Goal: Information Seeking & Learning: Learn about a topic

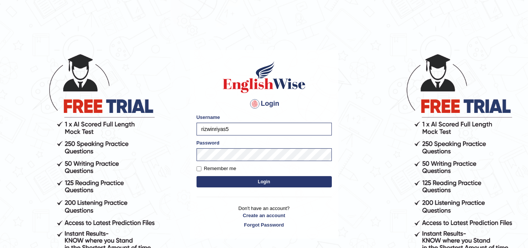
type input "lydiaN"
click at [230, 178] on button "Login" at bounding box center [263, 181] width 135 height 11
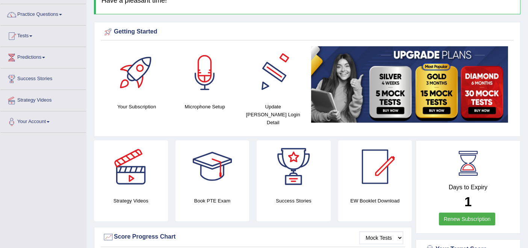
scroll to position [42, 0]
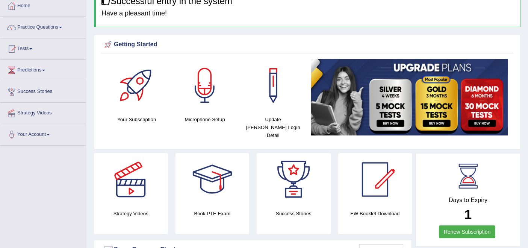
click at [21, 47] on link "Tests" at bounding box center [43, 47] width 86 height 19
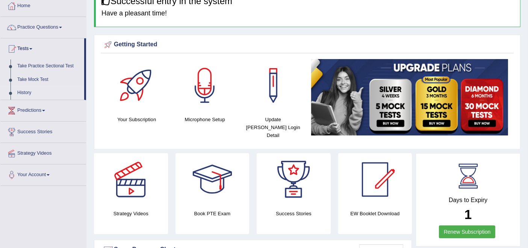
click at [22, 93] on link "History" at bounding box center [49, 93] width 70 height 14
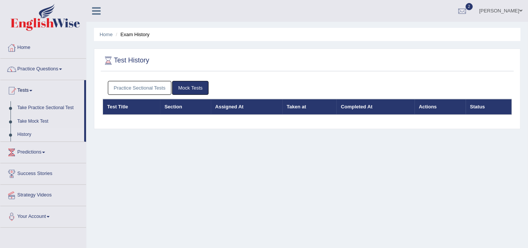
drag, startPoint x: 0, startPoint y: 0, endPoint x: 131, endPoint y: 85, distance: 156.7
click at [131, 85] on link "Practice Sectional Tests" at bounding box center [140, 88] width 64 height 14
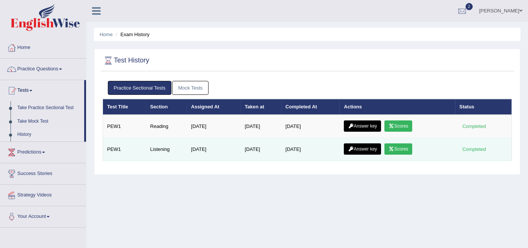
click at [394, 148] on icon at bounding box center [391, 149] width 6 height 5
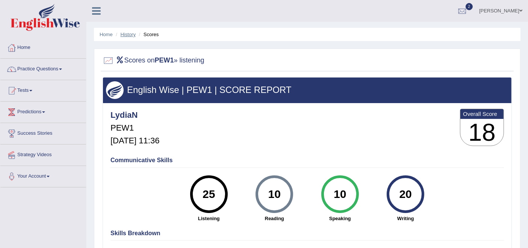
click at [127, 36] on link "History" at bounding box center [128, 35] width 15 height 6
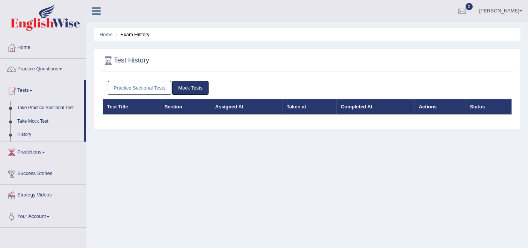
drag, startPoint x: 0, startPoint y: 0, endPoint x: 141, endPoint y: 85, distance: 165.0
click at [141, 85] on link "Practice Sectional Tests" at bounding box center [140, 88] width 64 height 14
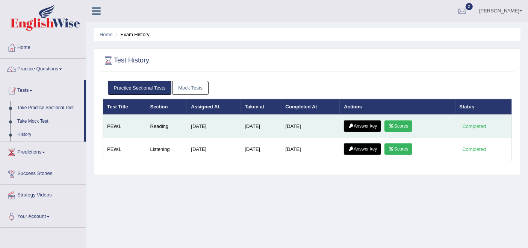
click at [394, 127] on icon at bounding box center [391, 126] width 6 height 5
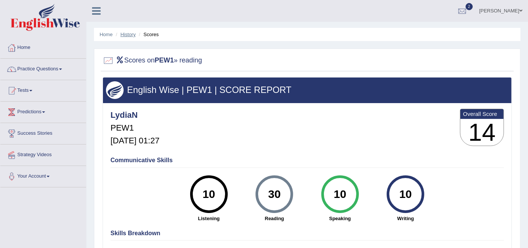
click at [128, 35] on link "History" at bounding box center [128, 35] width 15 height 6
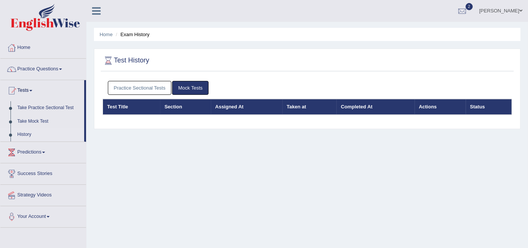
drag, startPoint x: 0, startPoint y: 0, endPoint x: 135, endPoint y: 88, distance: 161.1
click at [135, 88] on link "Practice Sectional Tests" at bounding box center [140, 88] width 64 height 14
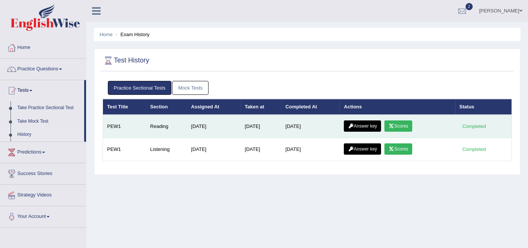
click at [362, 125] on link "Answer key" at bounding box center [362, 125] width 37 height 11
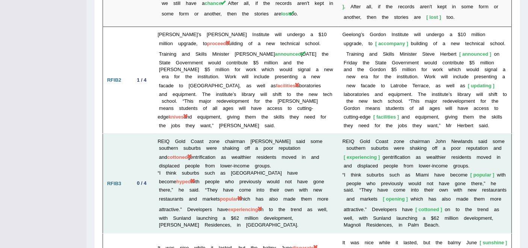
scroll to position [1323, 0]
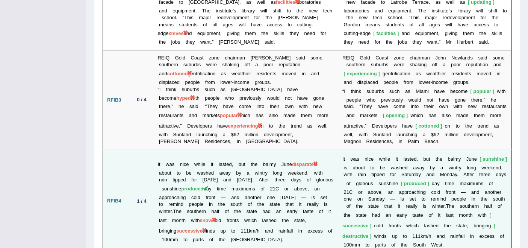
drag, startPoint x: 148, startPoint y: 131, endPoint x: 140, endPoint y: 138, distance: 11.0
click at [140, 150] on td "1 / 4" at bounding box center [142, 201] width 24 height 103
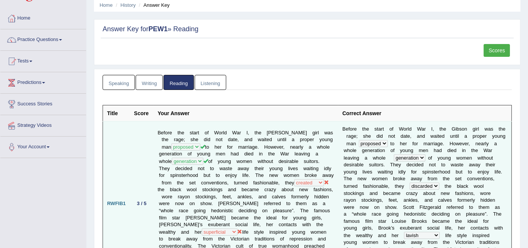
scroll to position [0, 0]
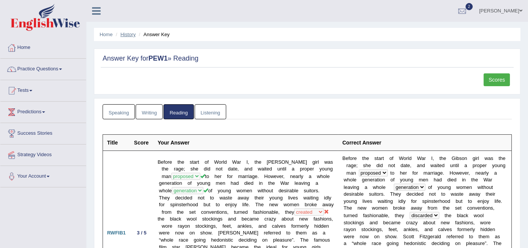
click at [124, 36] on link "History" at bounding box center [128, 35] width 15 height 6
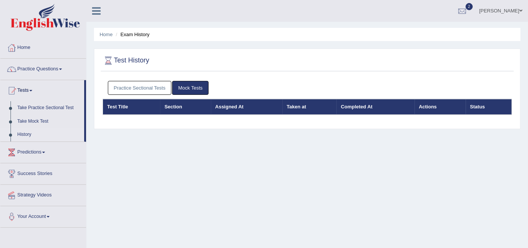
click at [153, 91] on link "Practice Sectional Tests" at bounding box center [140, 88] width 64 height 14
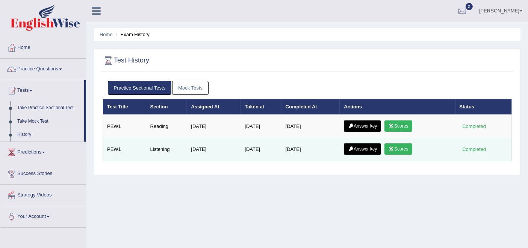
click at [406, 147] on link "Scores" at bounding box center [398, 148] width 28 height 11
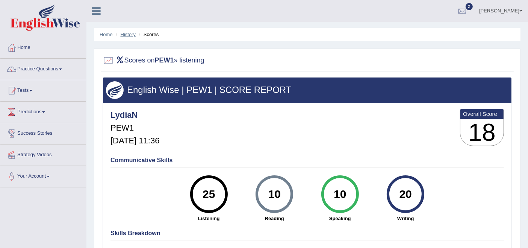
click at [129, 32] on link "History" at bounding box center [128, 35] width 15 height 6
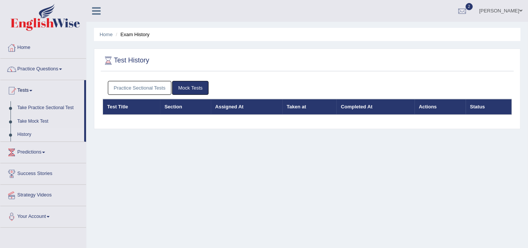
drag, startPoint x: 0, startPoint y: 0, endPoint x: 149, endPoint y: 85, distance: 171.8
click at [148, 85] on link "Practice Sectional Tests" at bounding box center [140, 88] width 64 height 14
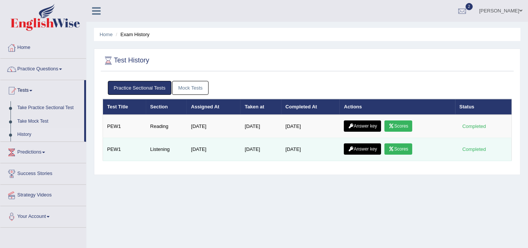
click at [368, 145] on link "Answer key" at bounding box center [362, 148] width 37 height 11
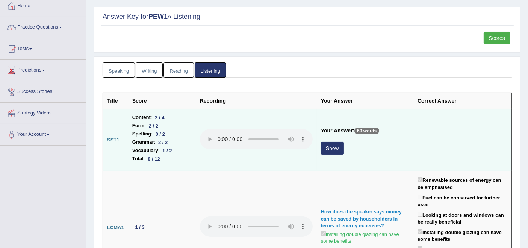
scroll to position [83, 0]
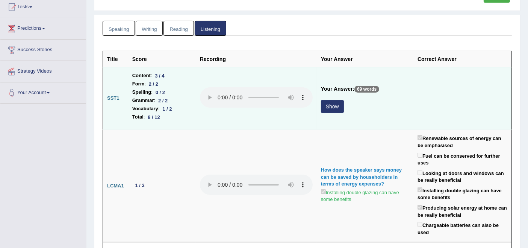
click at [328, 105] on button "Show" at bounding box center [332, 106] width 23 height 13
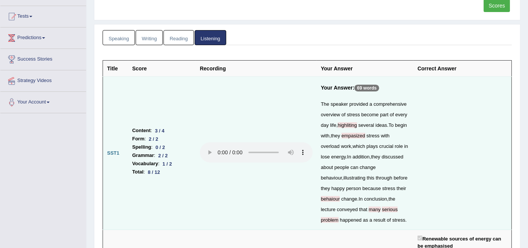
scroll to position [0, 0]
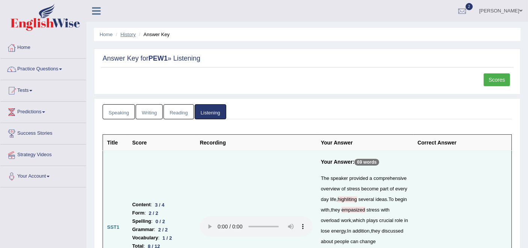
click at [131, 32] on link "History" at bounding box center [128, 35] width 15 height 6
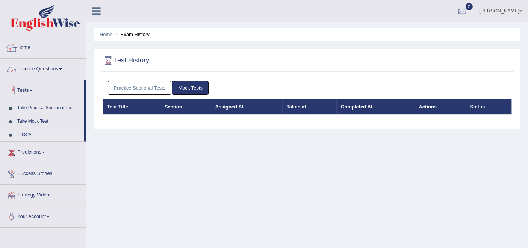
click at [28, 45] on link "Home" at bounding box center [43, 46] width 86 height 19
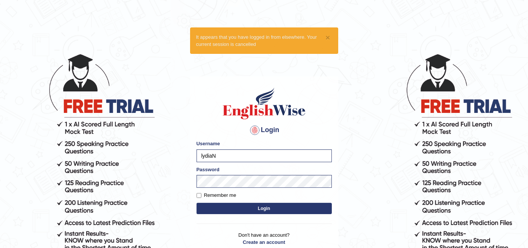
type input "rupali_australia"
click at [271, 209] on button "Login" at bounding box center [263, 208] width 135 height 11
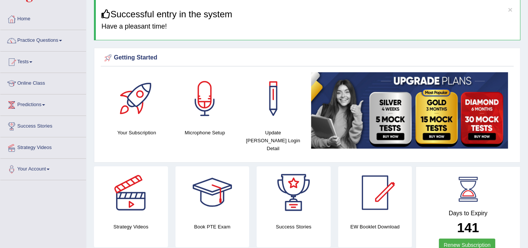
scroll to position [1, 0]
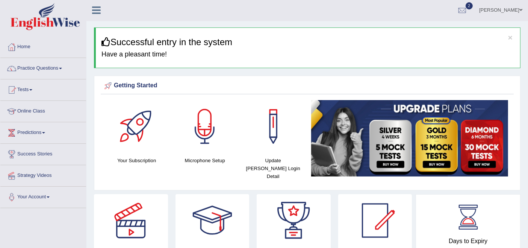
drag, startPoint x: 529, startPoint y: 45, endPoint x: 534, endPoint y: 45, distance: 4.9
click at [527, 45] on html "Toggle navigation Home Practice Questions Speaking Practice Read Aloud Repeat S…" at bounding box center [264, 123] width 528 height 248
click at [45, 65] on link "Practice Questions" at bounding box center [43, 67] width 86 height 19
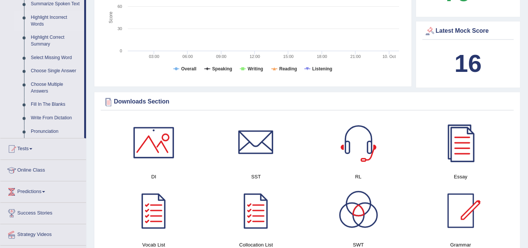
scroll to position [376, 0]
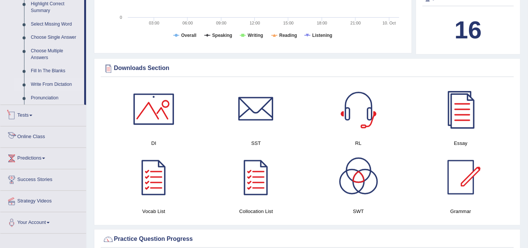
click at [50, 80] on link "Write From Dictation" at bounding box center [55, 85] width 57 height 14
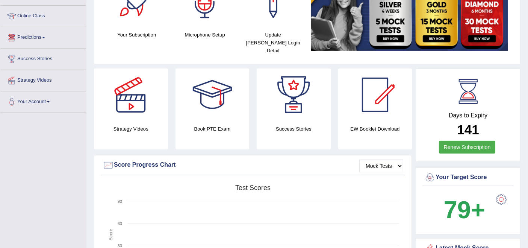
scroll to position [204, 0]
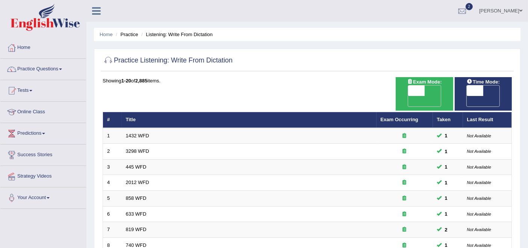
click at [408, 96] on span "OFF" at bounding box center [399, 101] width 17 height 11
checkbox input "true"
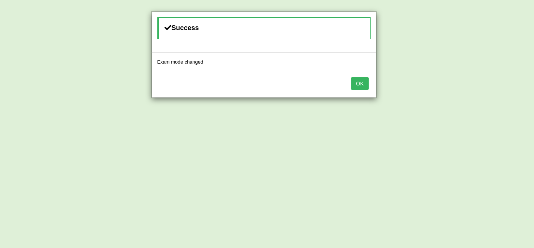
click at [357, 86] on button "OK" at bounding box center [359, 83] width 17 height 13
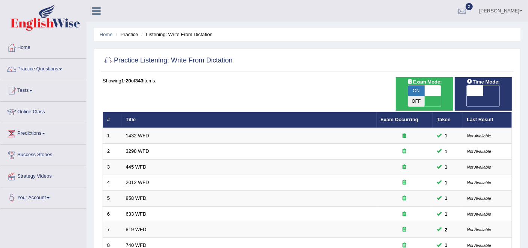
click at [467, 96] on span "OFF" at bounding box center [458, 101] width 17 height 11
checkbox input "true"
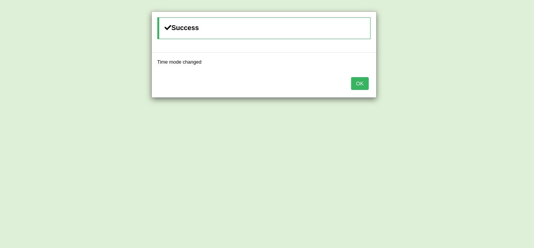
click at [364, 86] on button "OK" at bounding box center [359, 83] width 17 height 13
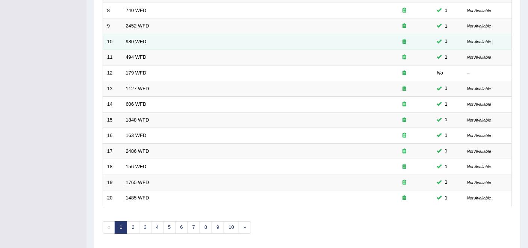
scroll to position [247, 0]
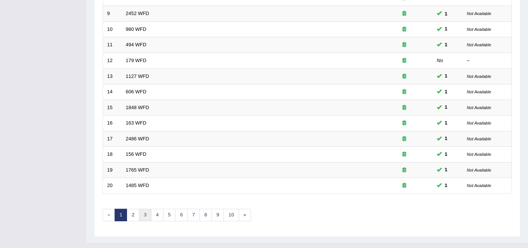
click at [139, 209] on link "3" at bounding box center [145, 215] width 12 height 12
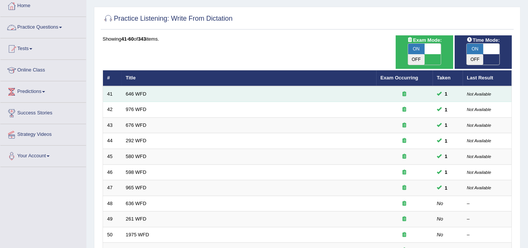
scroll to position [125, 0]
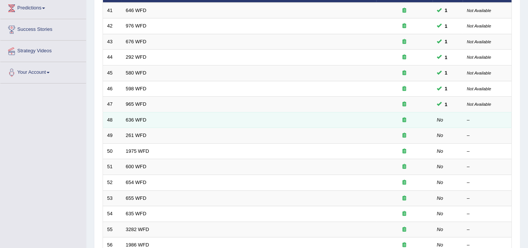
click at [134, 112] on td "636 WFD" at bounding box center [249, 120] width 255 height 16
click at [135, 117] on link "636 WFD" at bounding box center [136, 120] width 21 height 6
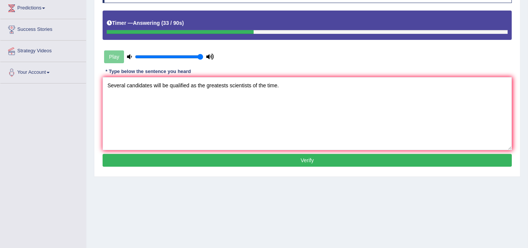
click at [231, 85] on textarea "Several candidates will be qualified as the greatests scientists of the time." at bounding box center [307, 113] width 409 height 73
click at [255, 86] on textarea "Several candidates will be qualified as the greatest scientists of the time." at bounding box center [307, 113] width 409 height 73
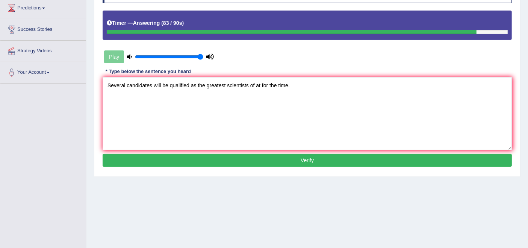
type textarea "Several candidates will be qualified as the greatest scientists of at for the t…"
click at [290, 158] on button "Verify" at bounding box center [307, 160] width 409 height 13
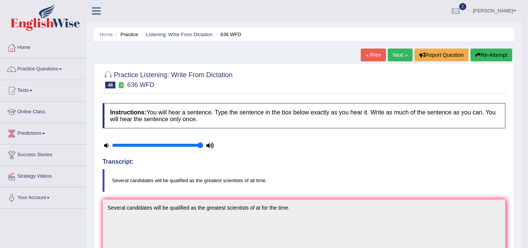
click at [390, 56] on link "Next »" at bounding box center [400, 54] width 25 height 13
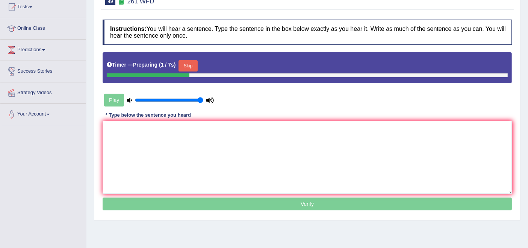
scroll to position [83, 0]
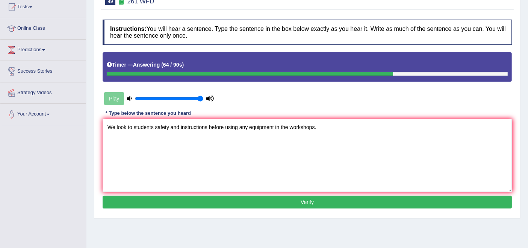
type textarea "We look to students safety and instructions before using any equipment in the w…"
click at [319, 203] on button "Verify" at bounding box center [307, 201] width 409 height 13
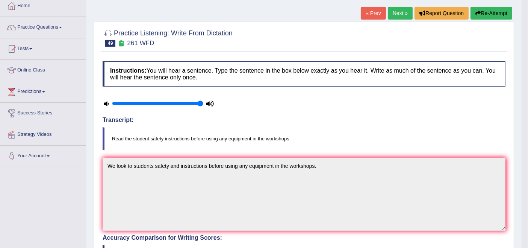
scroll to position [0, 0]
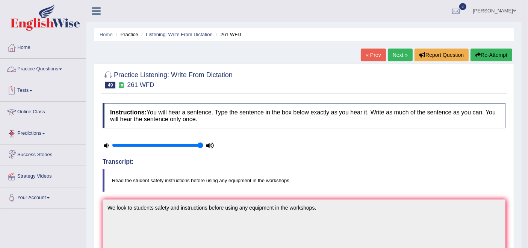
click at [30, 67] on link "Practice Questions" at bounding box center [43, 68] width 86 height 19
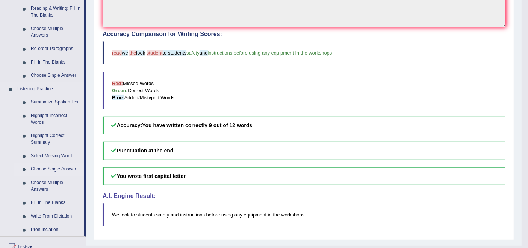
scroll to position [250, 0]
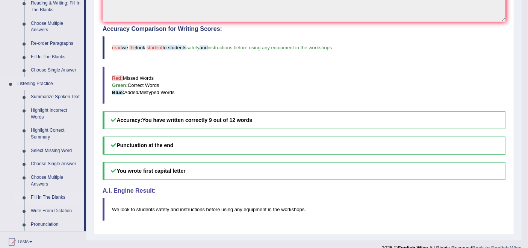
click at [51, 198] on link "Fill In The Blanks" at bounding box center [55, 197] width 57 height 14
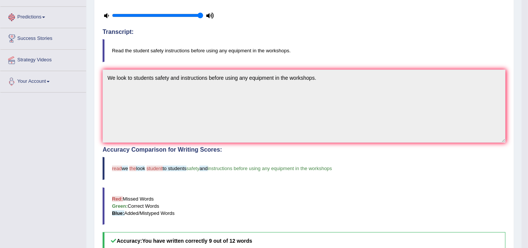
scroll to position [154, 0]
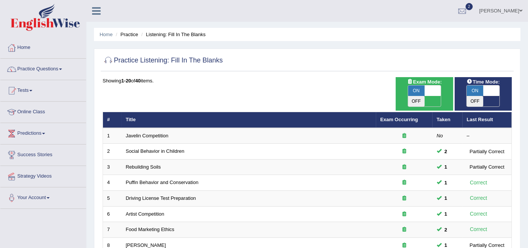
click at [434, 89] on span at bounding box center [433, 90] width 17 height 11
checkbox input "false"
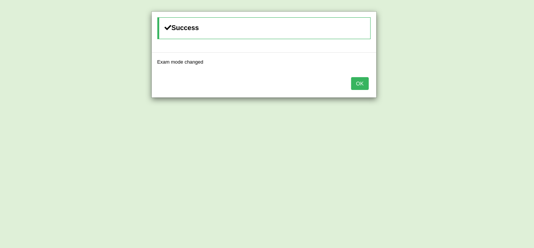
click at [365, 79] on button "OK" at bounding box center [359, 83] width 17 height 13
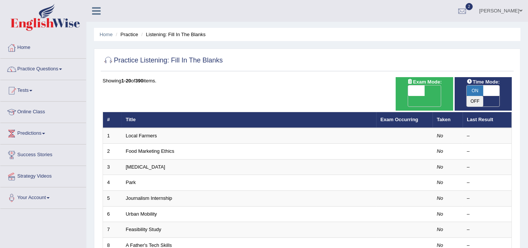
click at [495, 88] on span at bounding box center [491, 90] width 17 height 11
checkbox input "false"
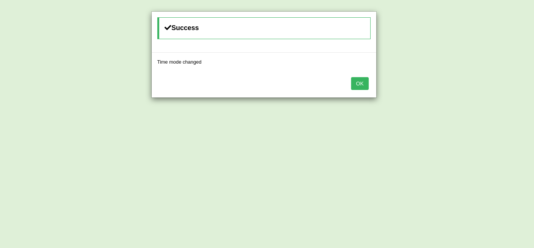
click at [356, 82] on button "OK" at bounding box center [359, 83] width 17 height 13
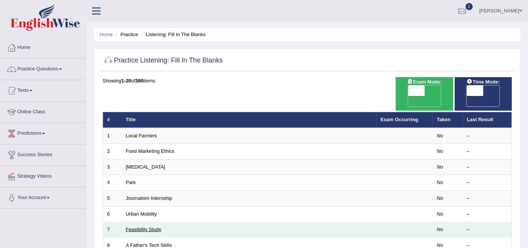
click at [131, 226] on link "Feasibility Study" at bounding box center [144, 229] width 36 height 6
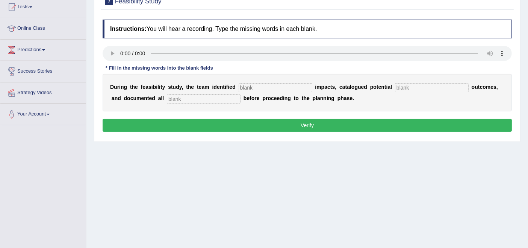
click at [259, 88] on input "text" at bounding box center [276, 87] width 74 height 9
paste input "seriuous"
type input "seriuous"
click at [419, 89] on input "text" at bounding box center [432, 87] width 74 height 9
paste input "negative risks"
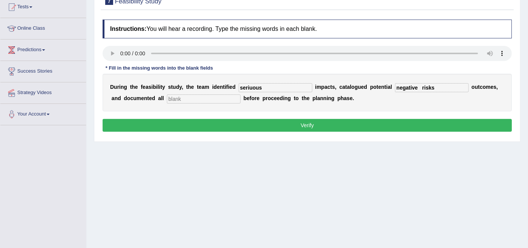
drag, startPoint x: 442, startPoint y: 89, endPoint x: 422, endPoint y: 89, distance: 19.9
click at [422, 89] on input "negative risks" at bounding box center [432, 87] width 74 height 9
type input "negative"
click at [218, 101] on input "text" at bounding box center [204, 98] width 74 height 9
paste input "risks"
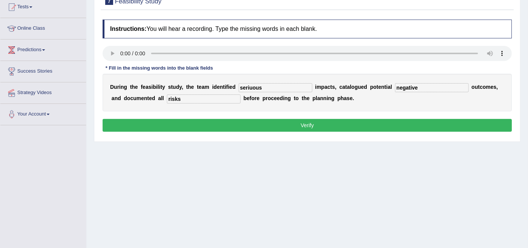
type input "risks"
click at [250, 87] on input "seriuous" at bounding box center [276, 87] width 74 height 9
click at [252, 88] on input "seriuous" at bounding box center [276, 87] width 74 height 9
type input "serious"
click at [291, 127] on button "Verify" at bounding box center [307, 125] width 409 height 13
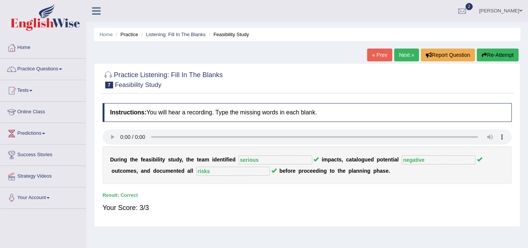
click at [401, 57] on link "Next »" at bounding box center [406, 54] width 25 height 13
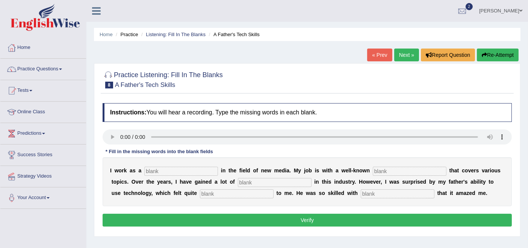
click at [159, 168] on input "text" at bounding box center [181, 170] width 74 height 9
paste input "journalist"
type input "journalist"
click at [412, 170] on input "text" at bounding box center [410, 170] width 74 height 9
paste input "agency"
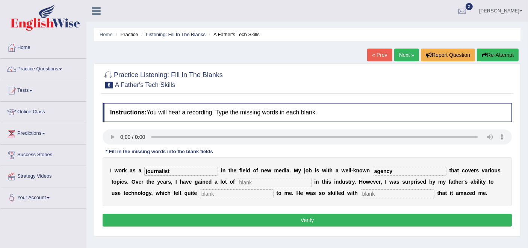
type input "agency"
click at [264, 183] on input "text" at bounding box center [275, 182] width 74 height 9
paste input "experience"
type input "experience"
click at [230, 192] on input "text" at bounding box center [237, 193] width 74 height 9
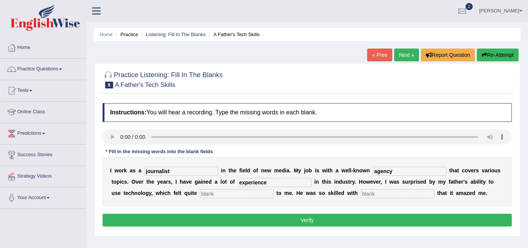
paste input "scary electronic"
drag, startPoint x: 245, startPoint y: 192, endPoint x: 220, endPoint y: 190, distance: 24.4
click at [220, 190] on input "scary electronic" at bounding box center [237, 193] width 74 height 9
type input "scary electronic"
click at [375, 194] on input "text" at bounding box center [398, 193] width 74 height 9
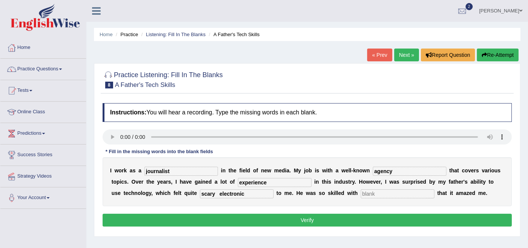
paste input "electronic"
type input "electronic"
click at [249, 190] on input "scary electronic" at bounding box center [237, 193] width 74 height 9
type input "scary"
click at [402, 192] on input "electronic" at bounding box center [398, 193] width 74 height 9
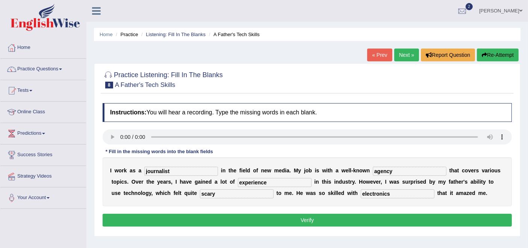
type input "electronics"
click at [287, 215] on button "Verify" at bounding box center [307, 219] width 409 height 13
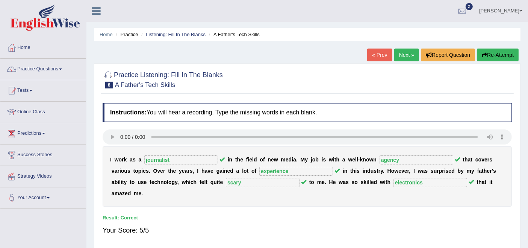
click at [32, 68] on link "Practice Questions" at bounding box center [43, 68] width 86 height 19
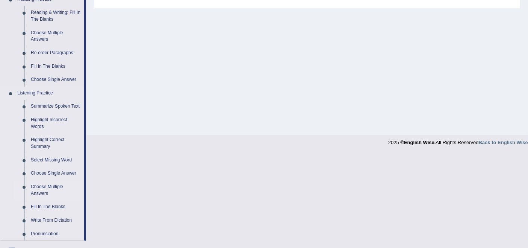
scroll to position [250, 0]
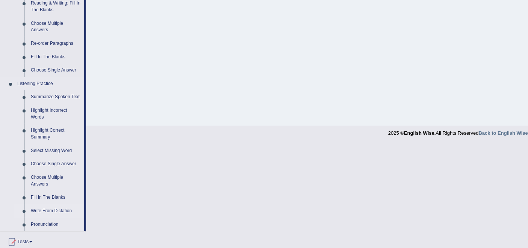
click at [46, 210] on link "Write From Dictation" at bounding box center [55, 211] width 57 height 14
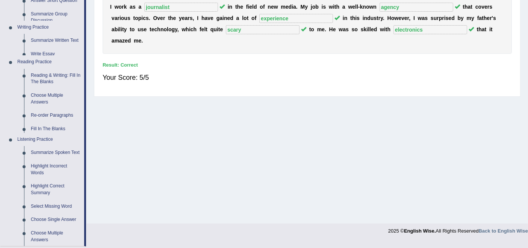
scroll to position [147, 0]
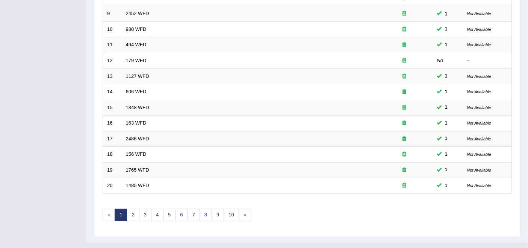
scroll to position [247, 0]
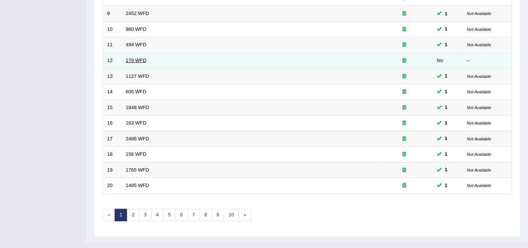
click at [136, 57] on link "179 WFD" at bounding box center [136, 60] width 21 height 6
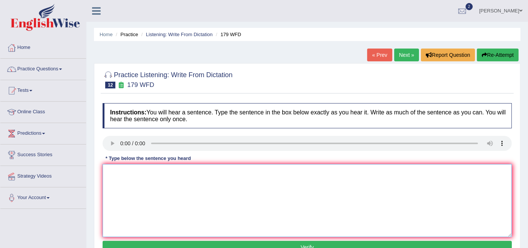
click at [174, 190] on textarea at bounding box center [307, 200] width 409 height 73
click at [109, 170] on textarea "lectures are the oldest and the most traditional methods of teaching at the uni…" at bounding box center [307, 200] width 409 height 73
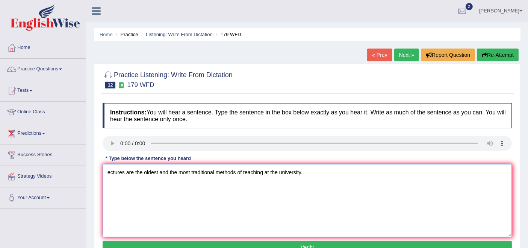
type textarea "Lectures are the oldest and the most traditional methods of teaching at the uni…"
drag, startPoint x: 327, startPoint y: 174, endPoint x: 23, endPoint y: 169, distance: 304.0
click at [23, 169] on div "Toggle navigation Home Practice Questions Speaking Practice Read Aloud Repeat S…" at bounding box center [264, 195] width 528 height 391
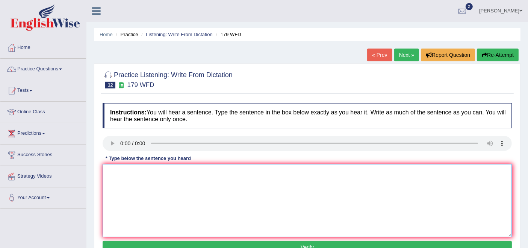
click at [236, 201] on textarea at bounding box center [307, 200] width 409 height 73
paste textarea "Lecture is the oldest teaching method methods in the university"
type textarea "Lecture is the oldest teaching method methods in the university."
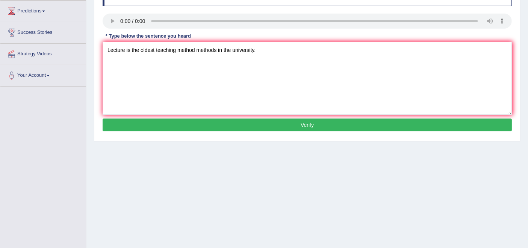
scroll to position [125, 0]
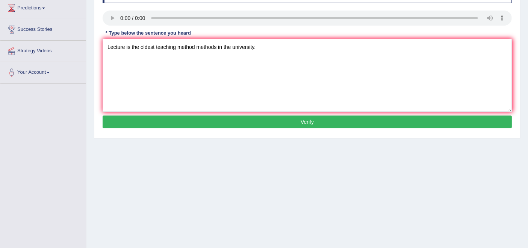
click at [208, 125] on button "Verify" at bounding box center [307, 121] width 409 height 13
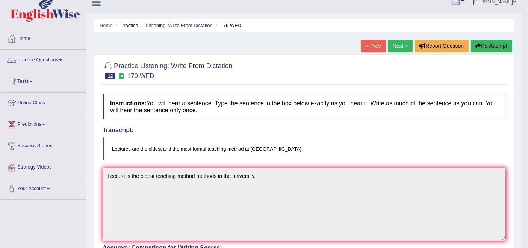
scroll to position [0, 0]
